Goal: Communication & Community: Participate in discussion

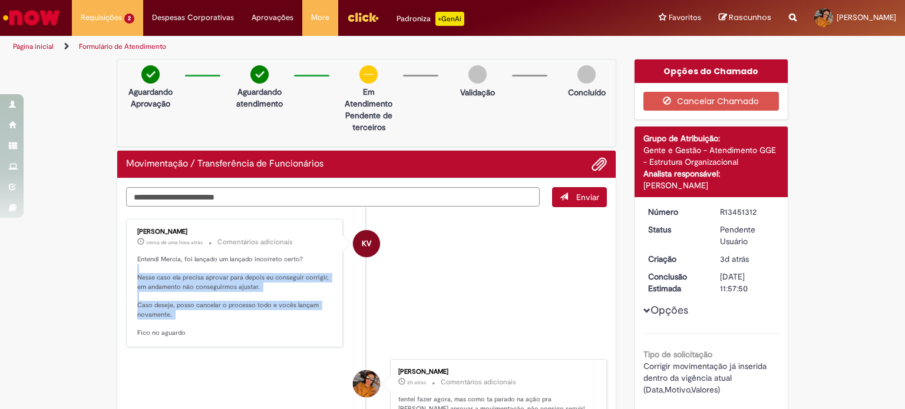
drag, startPoint x: 188, startPoint y: 271, endPoint x: 229, endPoint y: 331, distance: 72.9
click at [229, 331] on p "Entendi Mercia, foi lançado um lançado incorreto certo? Nesse caso ela precisa …" at bounding box center [235, 296] width 196 height 83
click at [243, 317] on p "Entendi Mercia, foi lançado um lançado incorreto certo? Nesse caso ela precisa …" at bounding box center [235, 296] width 196 height 83
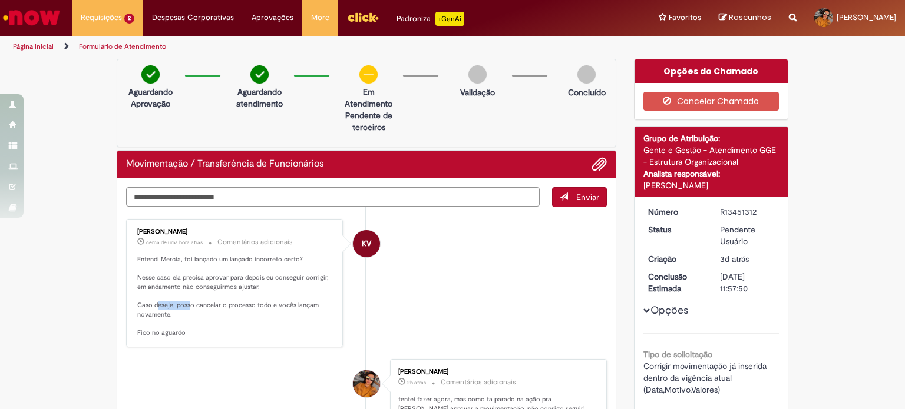
drag, startPoint x: 216, startPoint y: 302, endPoint x: 230, endPoint y: 302, distance: 14.1
click at [229, 302] on p "Entendi Mercia, foi lançado um lançado incorreto certo? Nesse caso ela precisa …" at bounding box center [235, 296] width 196 height 83
click at [231, 303] on p "Entendi Mercia, foi lançado um lançado incorreto certo? Nesse caso ela precisa …" at bounding box center [235, 296] width 196 height 83
click at [297, 188] on textarea "Digite sua mensagem aqui..." at bounding box center [332, 197] width 413 height 20
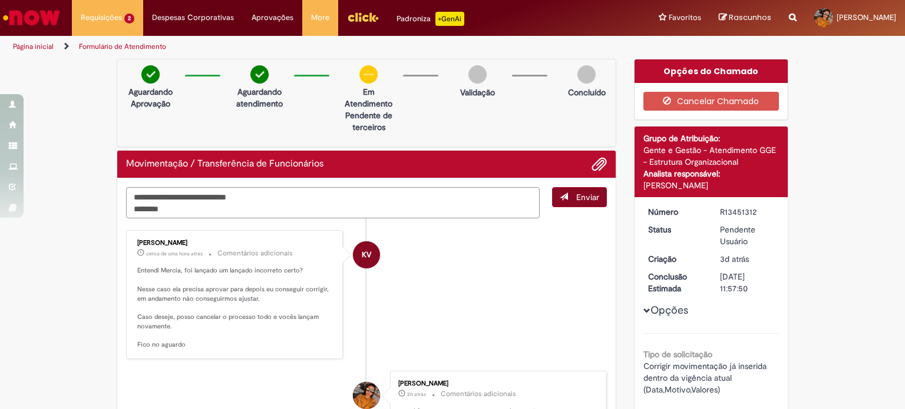
type textarea "**********"
click at [584, 200] on span "Enviar" at bounding box center [587, 197] width 23 height 11
